Goal: Find specific page/section: Find specific page/section

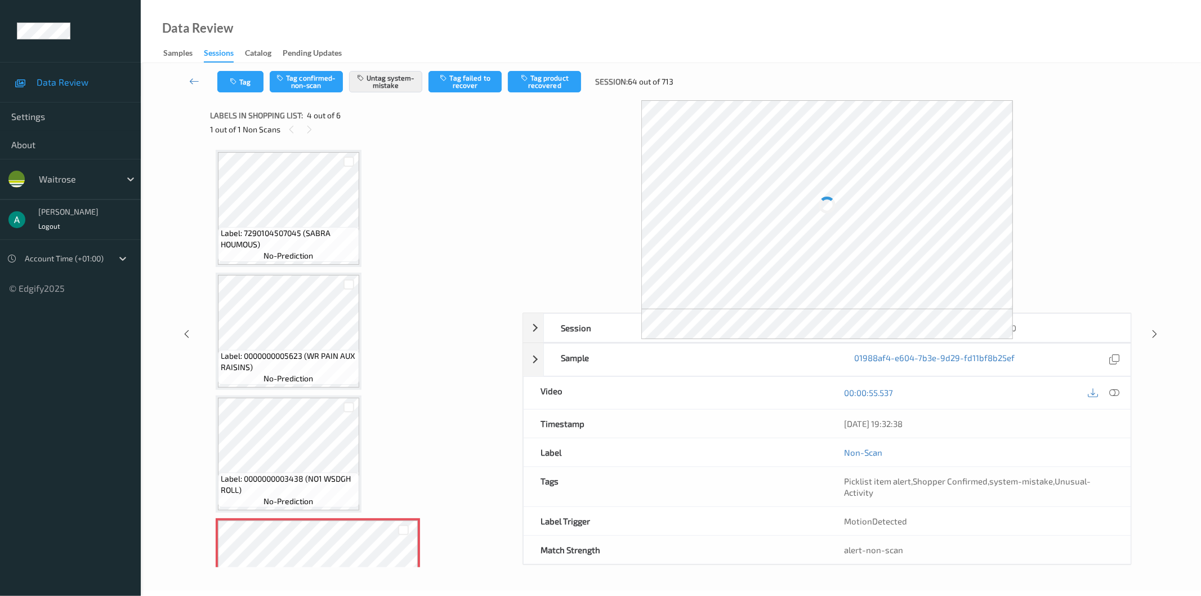
scroll to position [249, 0]
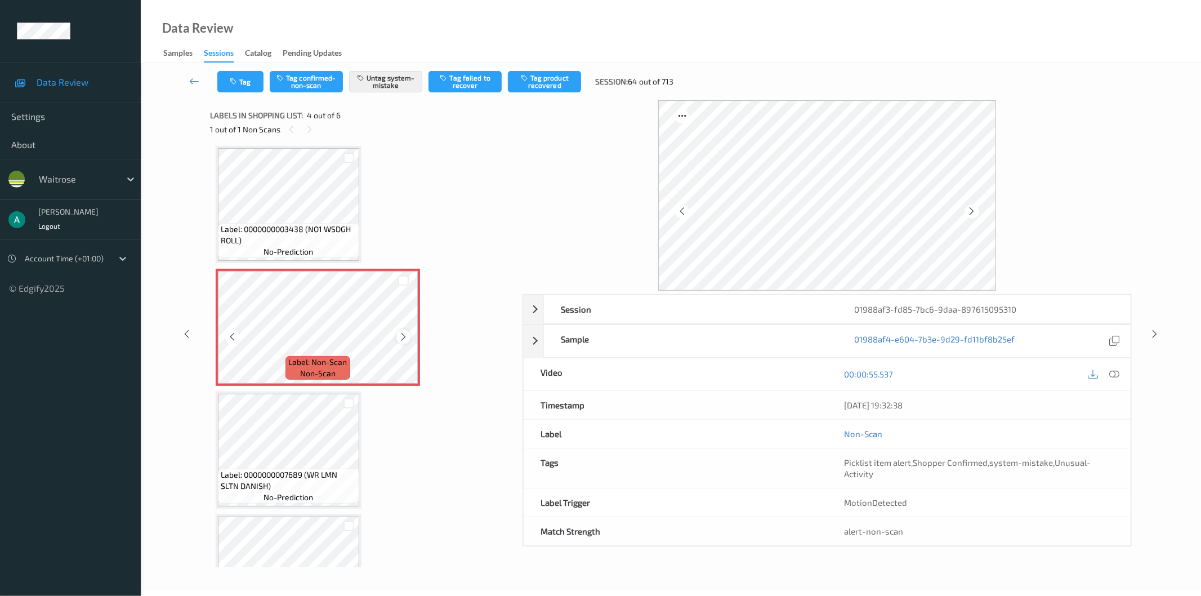
click at [403, 333] on icon at bounding box center [404, 337] width 10 height 10
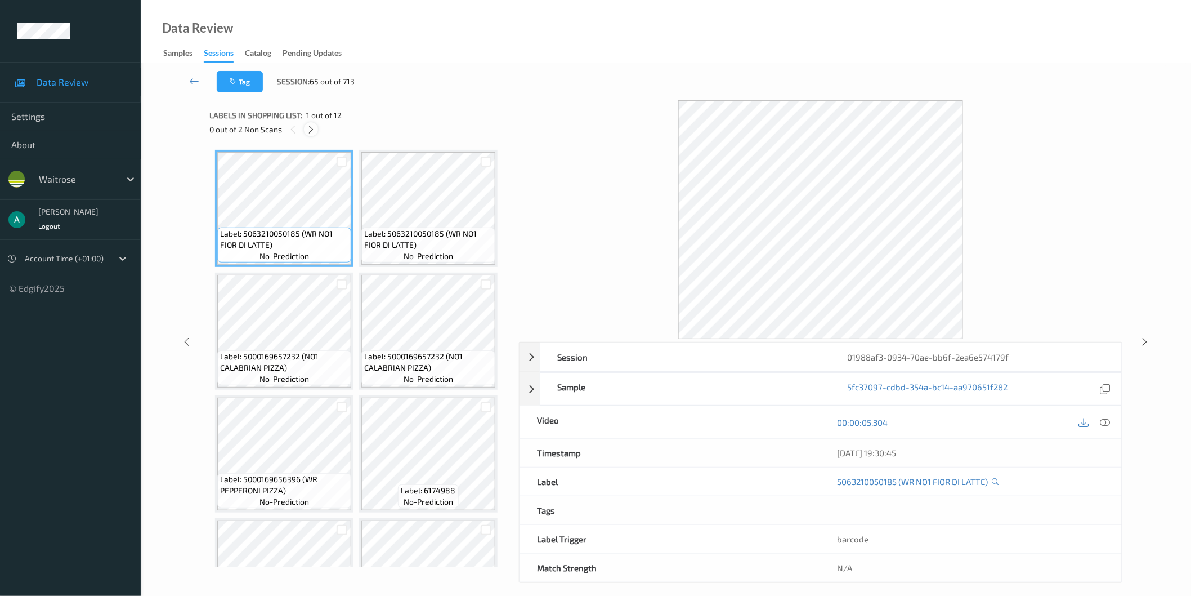
click at [314, 132] on icon at bounding box center [311, 129] width 10 height 10
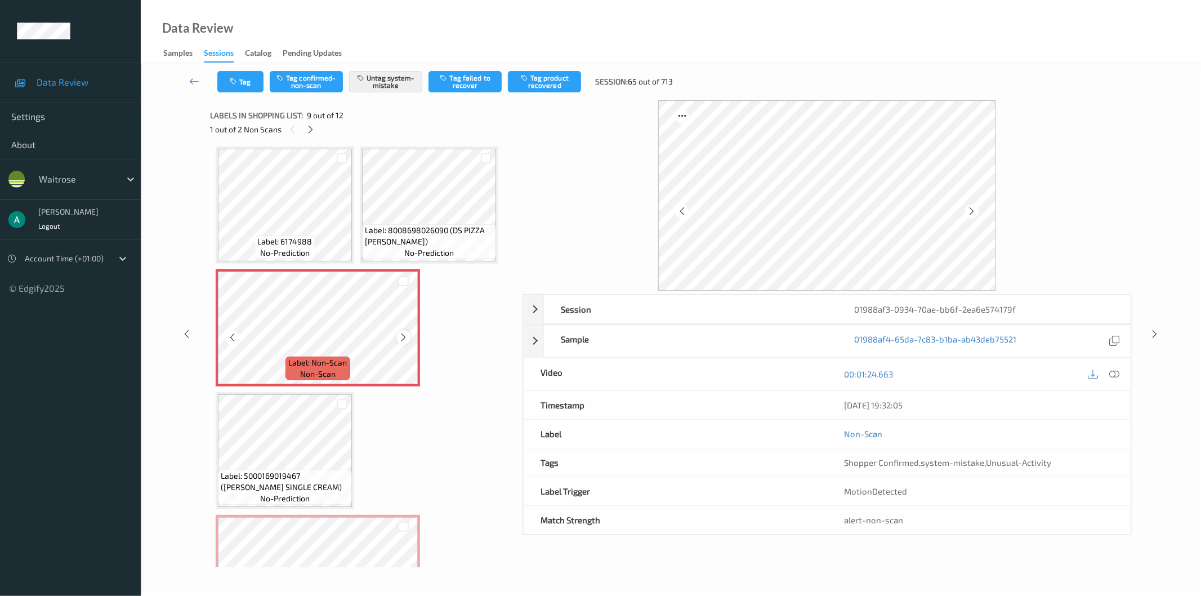
click at [400, 336] on icon at bounding box center [404, 337] width 10 height 10
click at [399, 245] on div "Label: 8008698026090 (DS PIZZA MARGHERITA) no-prediction" at bounding box center [429, 241] width 134 height 35
